Goal: Navigation & Orientation: Find specific page/section

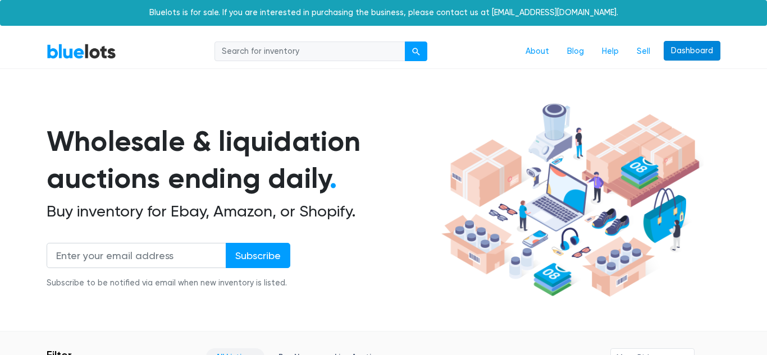
click at [692, 51] on link "Dashboard" at bounding box center [691, 51] width 57 height 20
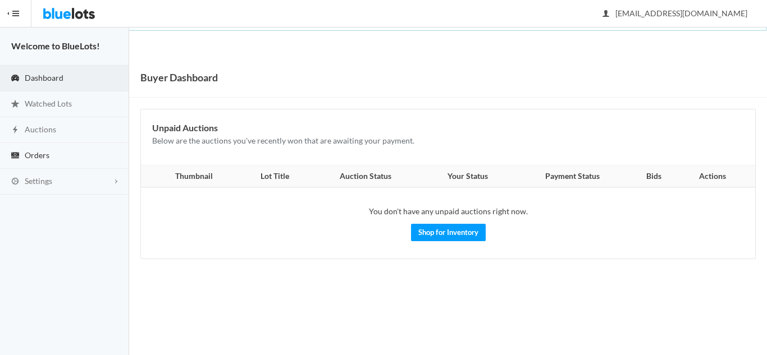
click at [32, 157] on span "Orders" at bounding box center [37, 155] width 25 height 10
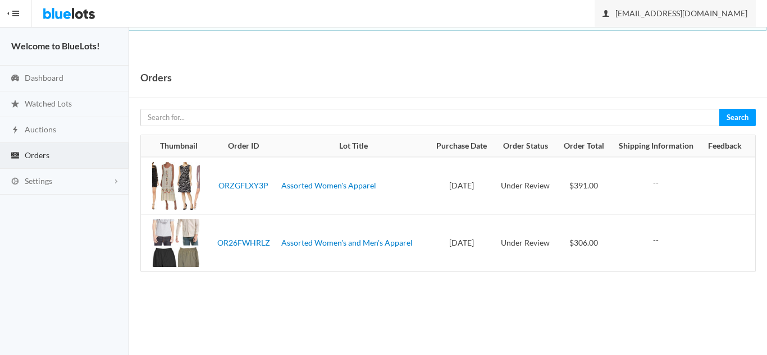
click at [704, 12] on span "khawar202212@gmail.com" at bounding box center [675, 13] width 144 height 10
click at [586, 56] on body "Bluelots is for sale. If you are interested in purchasing the business, please …" at bounding box center [383, 177] width 767 height 355
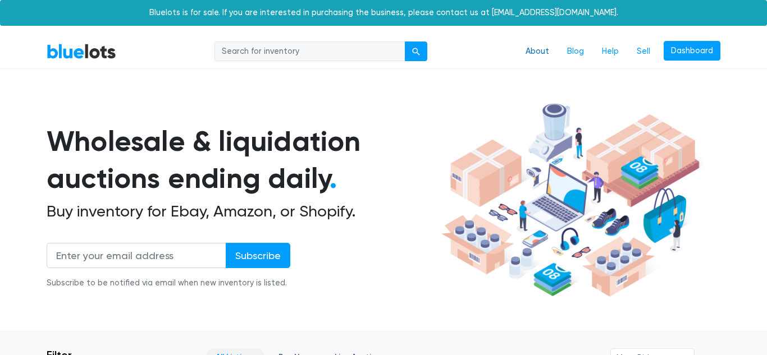
click at [531, 54] on link "About" at bounding box center [537, 51] width 42 height 21
